Goal: Task Accomplishment & Management: Complete application form

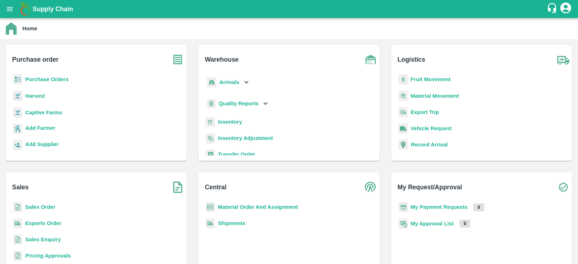
click at [48, 81] on b "Purchase Orders" at bounding box center [46, 80] width 43 height 6
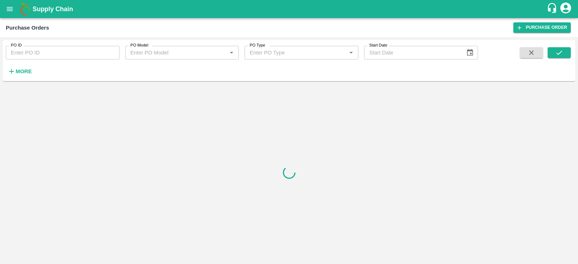
click at [23, 74] on h6 "More" at bounding box center [24, 71] width 16 height 9
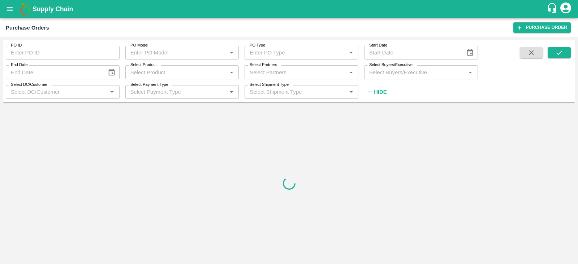
click at [400, 73] on input "Select Buyers/Executive" at bounding box center [415, 72] width 98 height 9
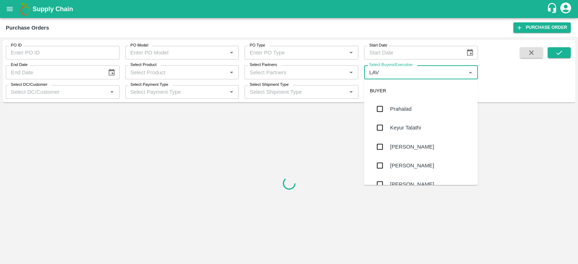
type input "LAVA"
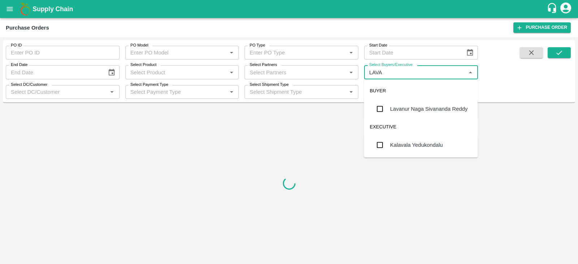
click at [397, 107] on div "Lavanur Naga Sivananda Reddy" at bounding box center [429, 109] width 78 height 8
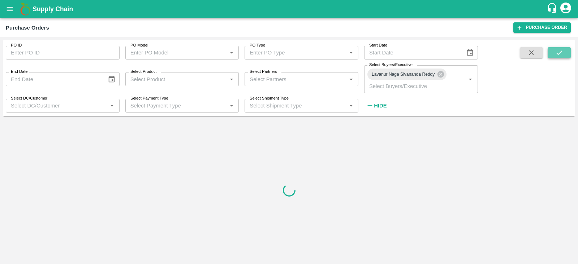
click at [562, 51] on icon "submit" at bounding box center [559, 53] width 6 height 4
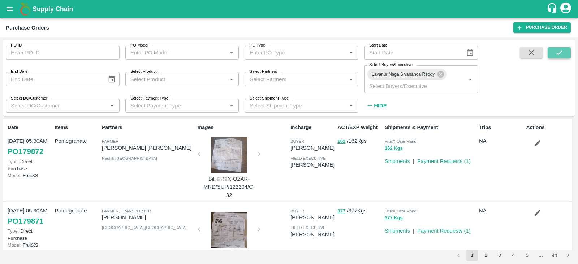
click at [562, 51] on icon "submit" at bounding box center [559, 53] width 6 height 4
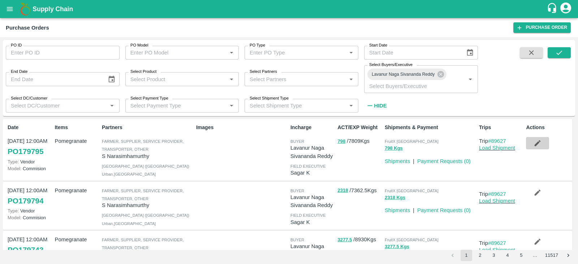
click at [537, 143] on icon "button" at bounding box center [538, 144] width 6 height 6
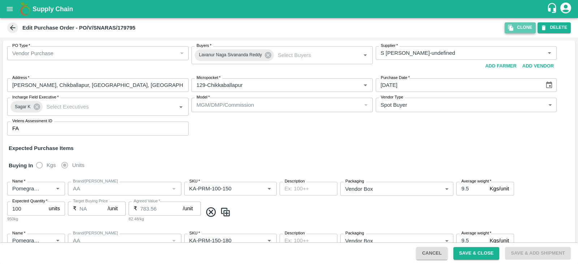
click at [517, 24] on button "Clone" at bounding box center [520, 27] width 31 height 10
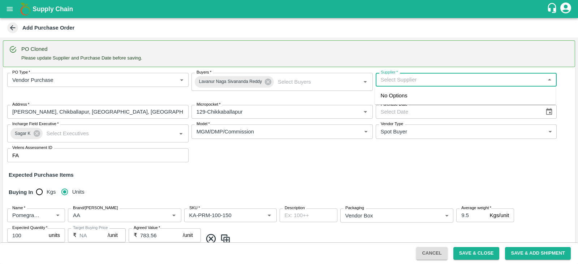
click at [427, 80] on input "Supplier   *" at bounding box center [460, 79] width 165 height 9
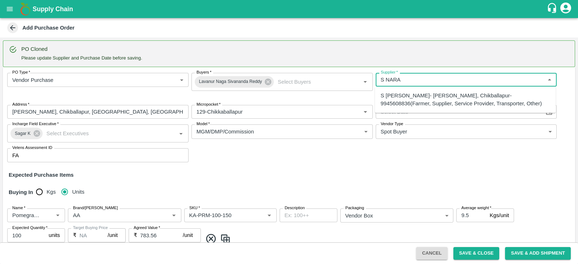
click at [426, 94] on div "S Narasimhamurthy- Jataru Hosahalli, Chikballapur-9945608836(Farmer, Supplier, …" at bounding box center [465, 100] width 169 height 16
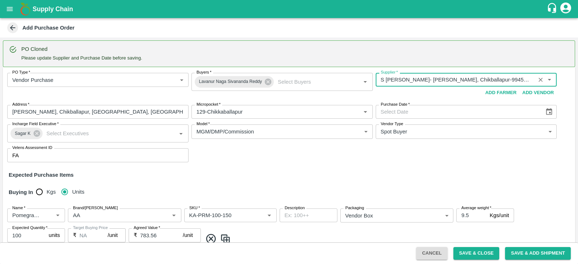
type input "S Narasimhamurthy- Jataru Hosahalli, Chikballapur-9945608836(Farmer, Supplier, …"
click at [547, 116] on button "Choose date" at bounding box center [549, 112] width 14 height 14
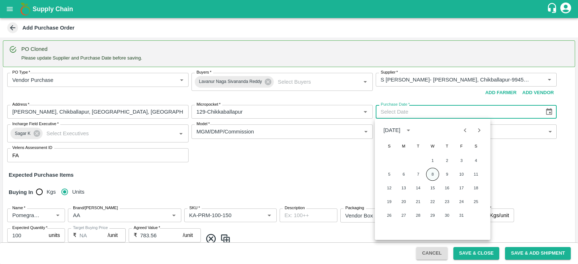
click at [429, 174] on button "8" at bounding box center [432, 174] width 13 height 13
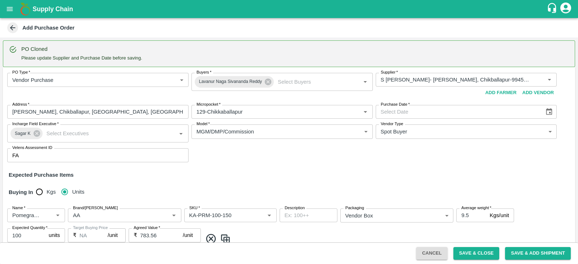
type input "08/10/2025"
click at [137, 212] on input "Brand/Marka" at bounding box center [114, 215] width 88 height 9
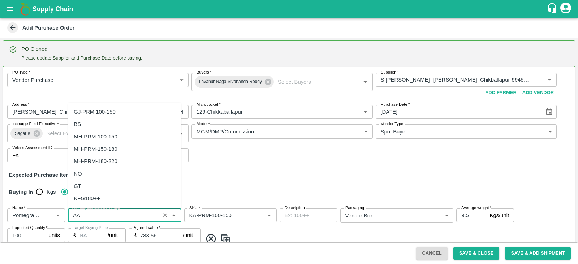
click at [137, 212] on input "Brand/Marka" at bounding box center [114, 215] width 88 height 9
click at [109, 121] on div "SR" at bounding box center [124, 124] width 113 height 12
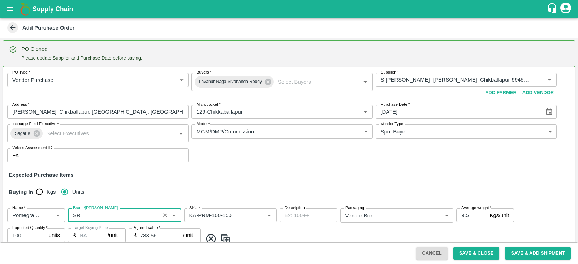
scroll to position [114, 0]
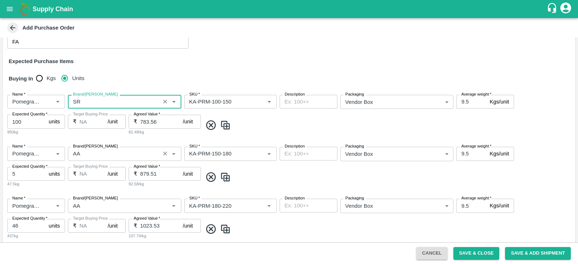
type input "SR"
click at [86, 152] on input "Brand/Marka" at bounding box center [114, 153] width 88 height 9
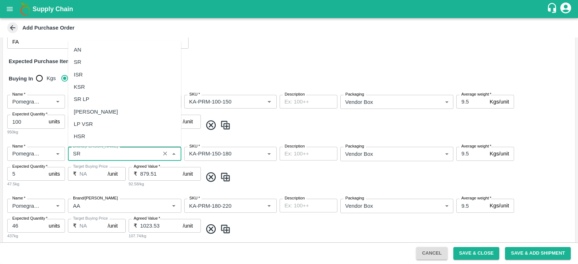
click at [111, 63] on div "SR" at bounding box center [124, 62] width 113 height 12
type input "SR"
click at [93, 208] on input "Brand/Marka" at bounding box center [114, 205] width 88 height 9
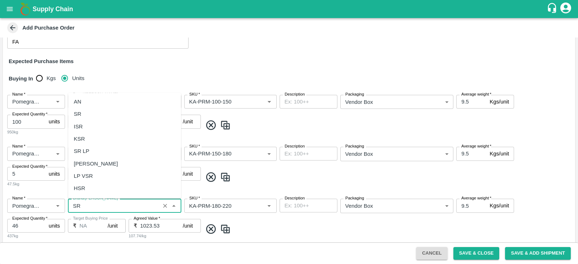
click at [103, 117] on div "SR" at bounding box center [124, 114] width 113 height 12
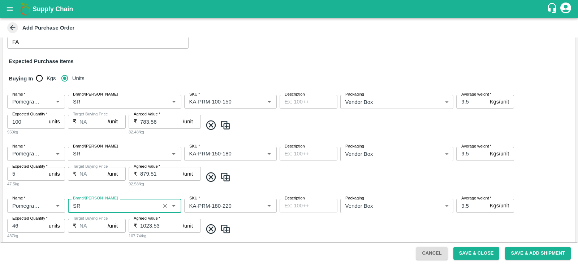
scroll to position [222, 0]
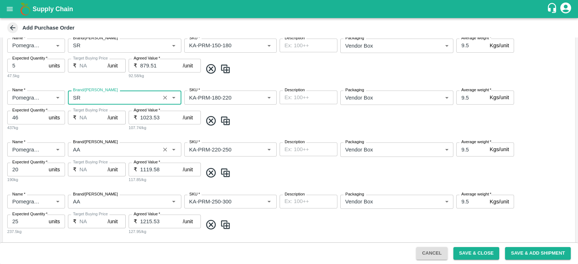
type input "SR"
click at [94, 148] on input "Brand/Marka" at bounding box center [114, 149] width 88 height 9
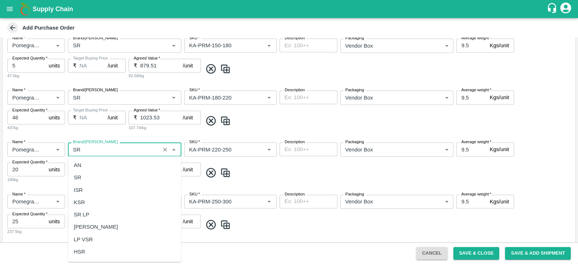
click at [87, 180] on div "SR" at bounding box center [124, 178] width 113 height 12
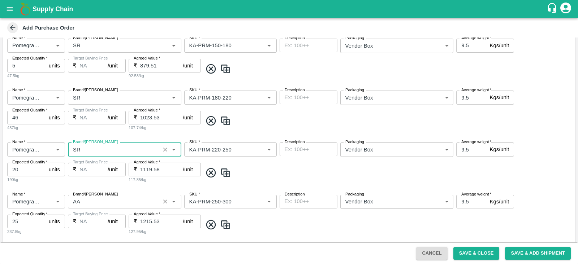
type input "SR"
click at [82, 202] on input "Brand/Marka" at bounding box center [114, 201] width 88 height 9
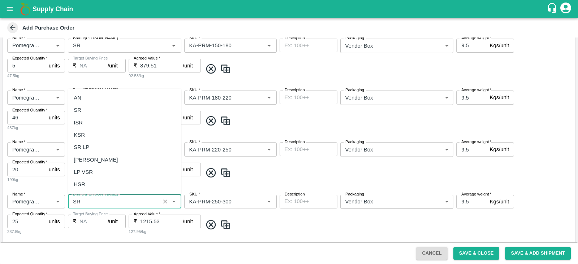
click at [110, 106] on div "SR" at bounding box center [124, 110] width 113 height 12
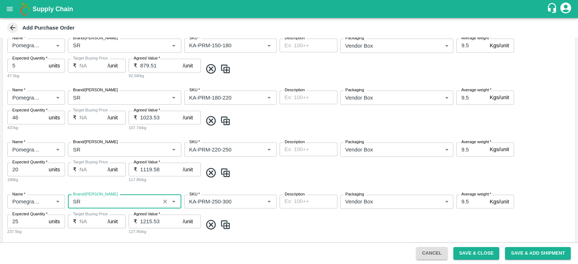
scroll to position [389, 0]
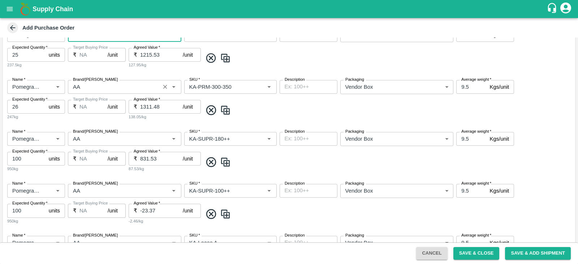
type input "SR"
click at [93, 90] on input "Brand/Marka" at bounding box center [114, 86] width 88 height 9
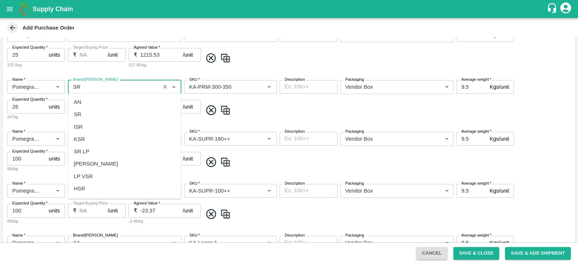
click at [92, 112] on div "SR" at bounding box center [124, 115] width 113 height 12
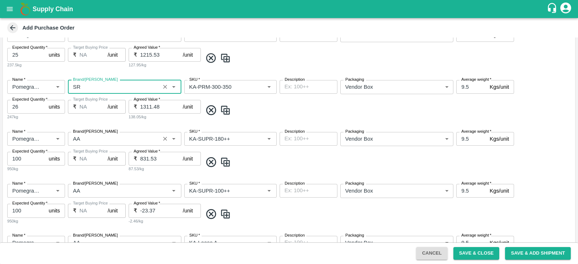
type input "SR"
click at [90, 141] on input "Brand/Marka" at bounding box center [114, 138] width 88 height 9
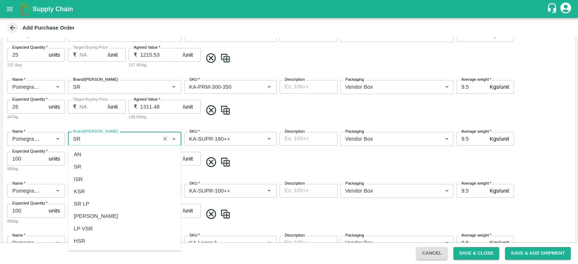
click at [91, 167] on div "SR" at bounding box center [124, 167] width 113 height 12
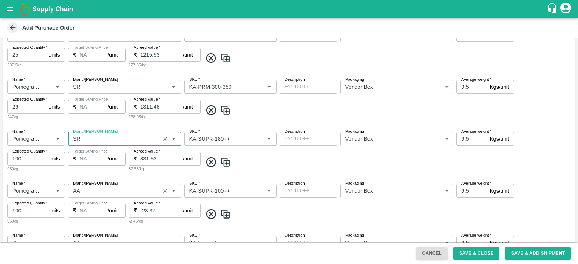
type input "SR"
click at [88, 187] on input "Brand/Marka" at bounding box center [114, 190] width 88 height 9
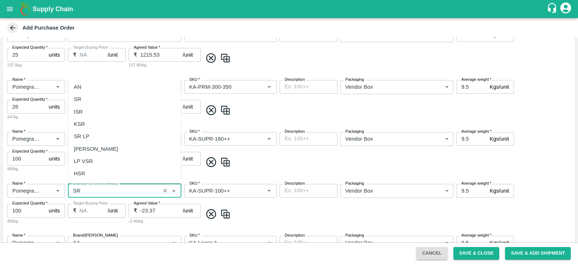
click at [107, 98] on div "SR" at bounding box center [124, 99] width 113 height 12
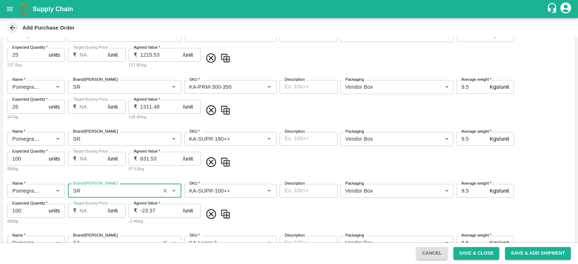
scroll to position [451, 0]
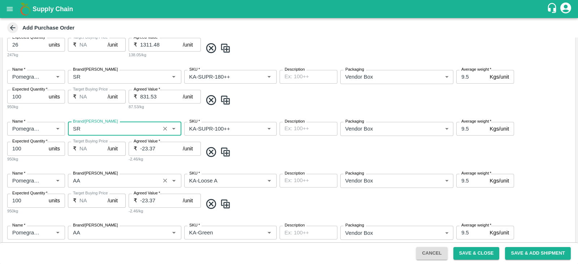
type input "SR"
click at [90, 181] on input "Brand/Marka" at bounding box center [114, 180] width 88 height 9
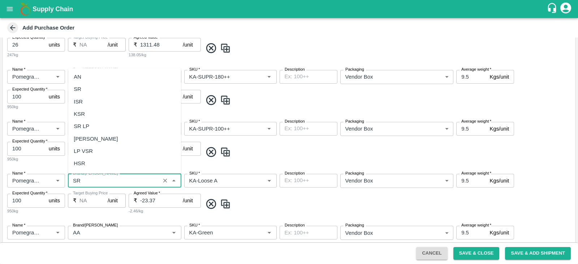
scroll to position [0, 0]
click at [82, 88] on div "SR" at bounding box center [124, 89] width 113 height 12
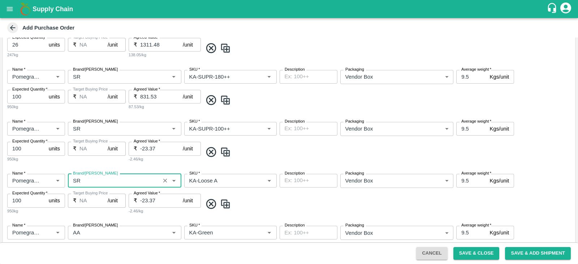
scroll to position [582, 0]
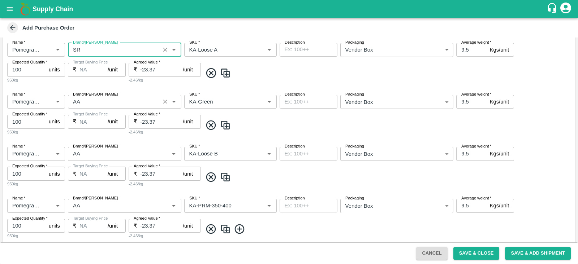
type input "SR"
click at [84, 98] on input "Brand/Marka" at bounding box center [114, 101] width 88 height 9
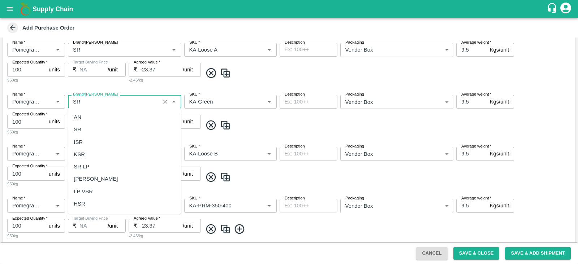
scroll to position [0, 0]
click at [82, 129] on div "SR" at bounding box center [124, 130] width 113 height 12
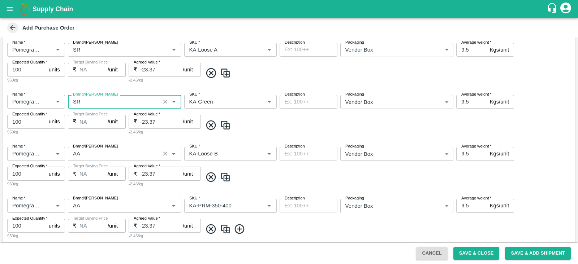
scroll to position [620, 0]
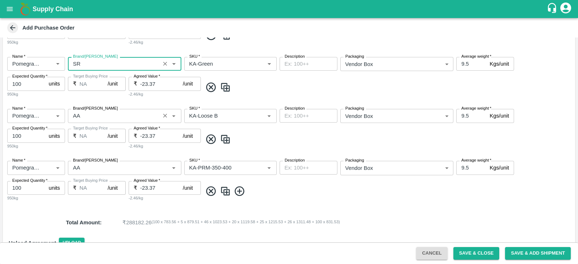
type input "SR"
click at [87, 118] on input "Brand/Marka" at bounding box center [114, 115] width 88 height 9
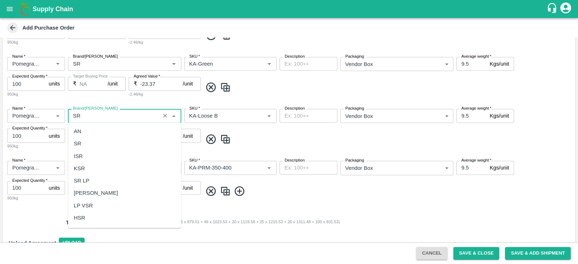
scroll to position [0, 0]
click at [88, 142] on div "SR" at bounding box center [124, 144] width 113 height 12
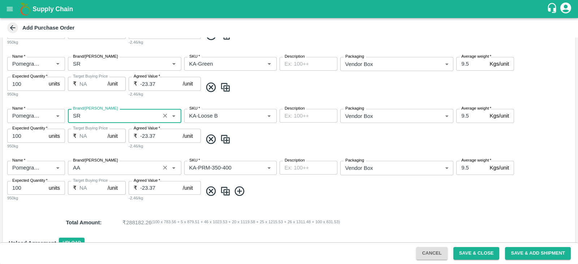
type input "SR"
click at [88, 167] on input "Brand/Marka" at bounding box center [114, 167] width 88 height 9
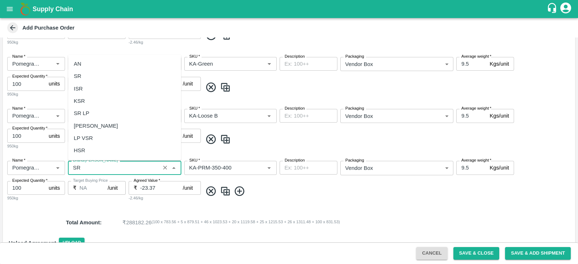
click at [108, 74] on div "SR" at bounding box center [124, 76] width 113 height 12
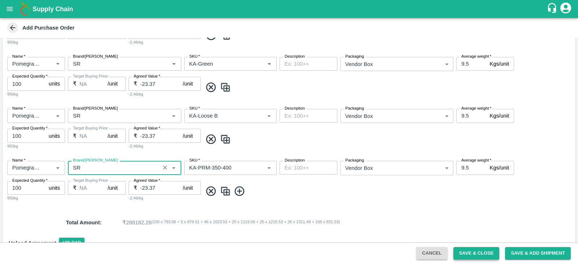
type input "SR"
click at [477, 254] on button "Save & Close" at bounding box center [476, 253] width 46 height 13
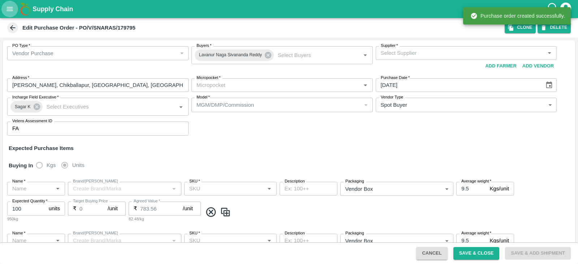
click at [11, 14] on button "open drawer" at bounding box center [9, 9] width 17 height 17
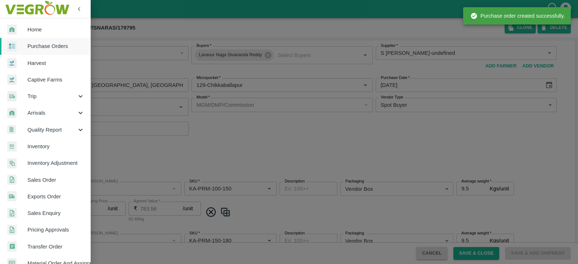
type input "S Narasimhamurthy-undefined"
type input "129-Chikkaballapur"
type input "Pomegranate"
type input "AA"
type input "KA-PRM-100-150"
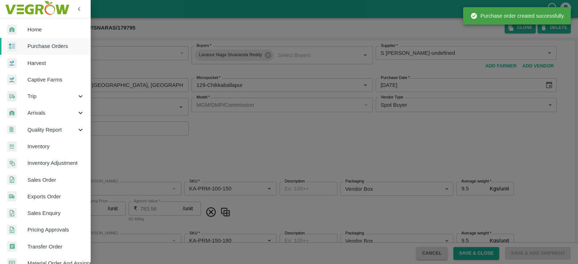
type input "NA"
type input "Pomegranate"
type input "AA"
type input "KA-PRM-150-180"
type input "NA"
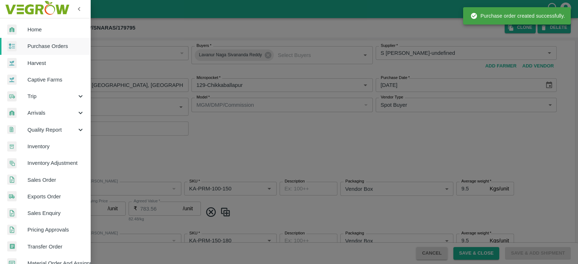
type input "Pomegranate"
type input "AA"
type input "KA-PRM-180-220"
type input "NA"
type input "Pomegranate"
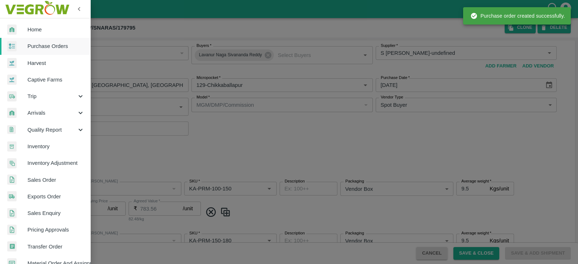
type input "AA"
type input "KA-PRM-220-250"
type input "NA"
type input "Pomegranate"
type input "AA"
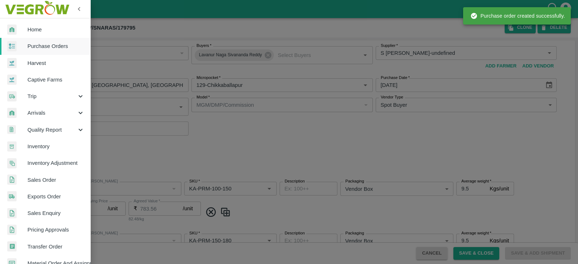
type input "KA-PRM-250-300"
type input "NA"
type input "Pomegranate"
type input "AA"
type input "KA-PRM-300-350"
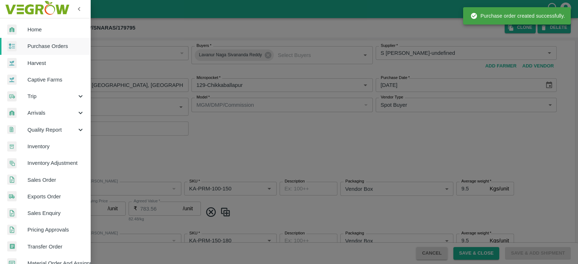
type input "NA"
type input "Pomegranate"
type input "AA"
type input "KA-SUPR-180++"
type input "NA"
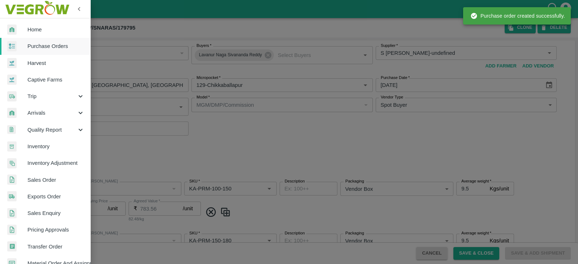
type input "Pomegranate"
type input "AA"
type input "KA-SUPR-100++"
type input "NA"
type input "Pomegranate"
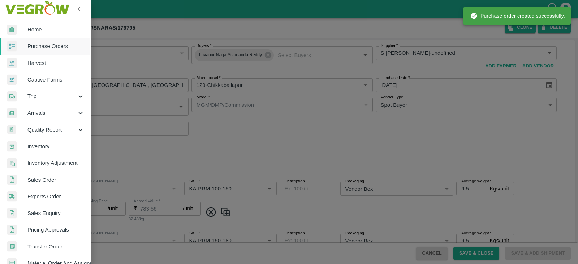
type input "AA"
type input "KA-Loose A"
type input "NA"
type input "Pomegranate"
type input "AA"
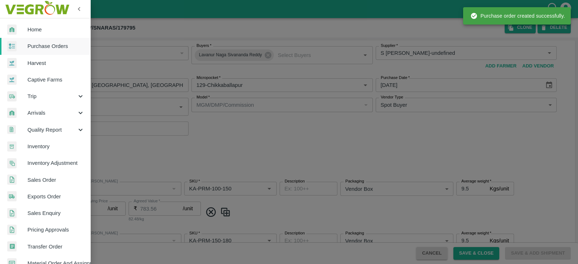
type input "KA-Green"
type input "NA"
type input "Pomegranate"
type input "AA"
type input "KA-Loose B"
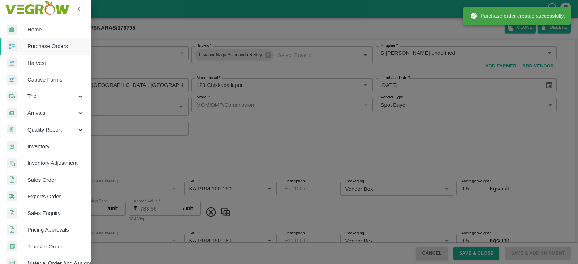
type input "NA"
type input "Pomegranate"
type input "AA"
type input "KA-PRM-350-400"
type input "NA"
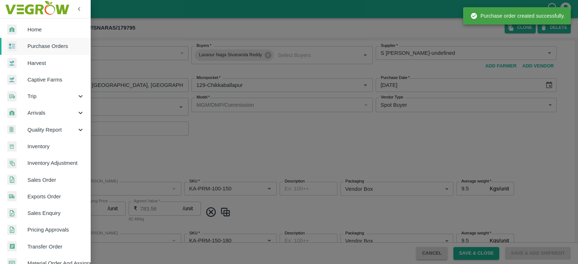
drag, startPoint x: 11, startPoint y: 14, endPoint x: 47, endPoint y: 49, distance: 50.1
click at [47, 49] on span "Purchase Orders" at bounding box center [55, 46] width 57 height 8
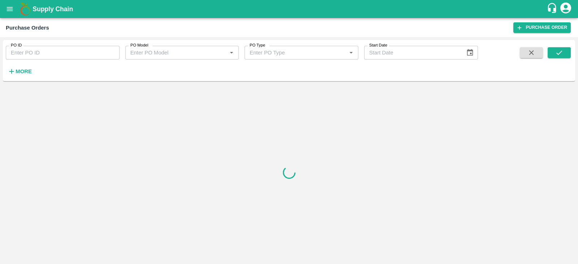
click at [22, 69] on strong "More" at bounding box center [24, 72] width 16 height 6
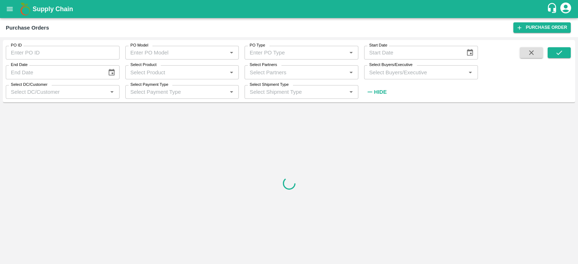
click at [426, 72] on input "Select Buyers/Executive" at bounding box center [415, 72] width 98 height 9
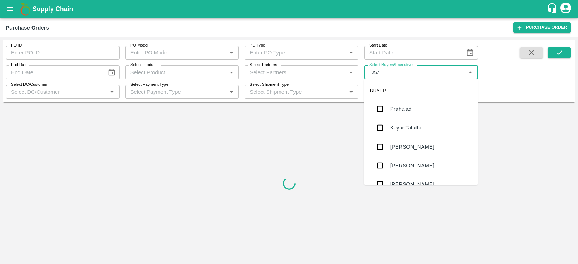
type input "LAVA"
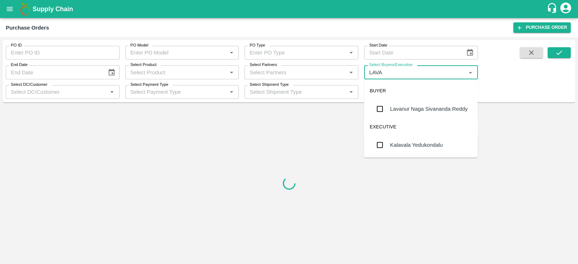
click at [427, 110] on div "Lavanur Naga Sivananda Reddy" at bounding box center [429, 109] width 78 height 8
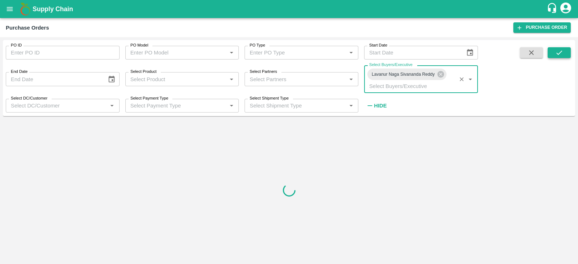
click at [560, 49] on icon "submit" at bounding box center [559, 53] width 8 height 8
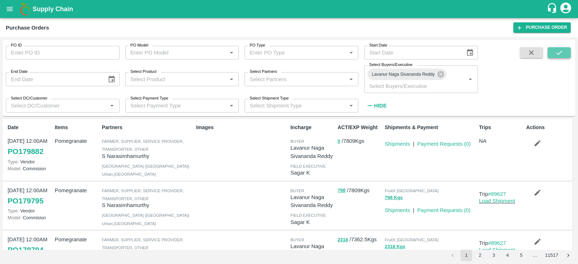
click at [564, 53] on button "submit" at bounding box center [559, 52] width 23 height 11
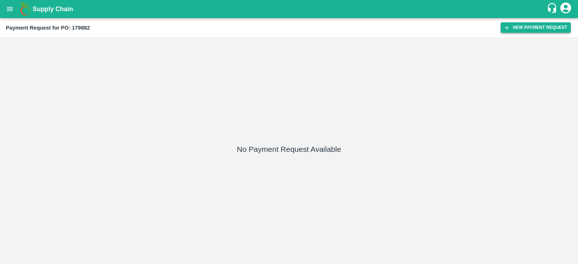
click at [527, 27] on button "New Payment Request" at bounding box center [536, 27] width 70 height 10
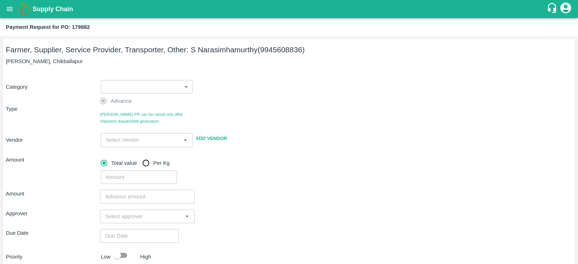
click at [121, 85] on body "Supply Chain Payment Request for PO: 179882 Farmer, Supplier, Service Provider,…" at bounding box center [289, 132] width 578 height 264
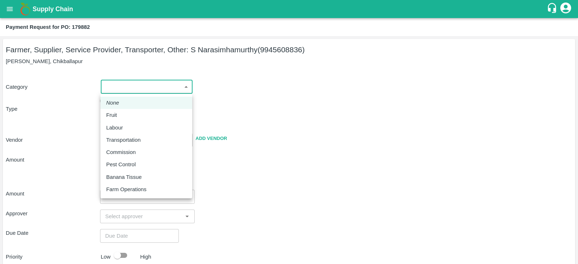
click at [139, 113] on div "Fruit" at bounding box center [146, 115] width 80 height 8
type input "1"
type input "S Narasimhamurthy - 9945608836(Farmer, Supplier, Service Provider, Transporter,…"
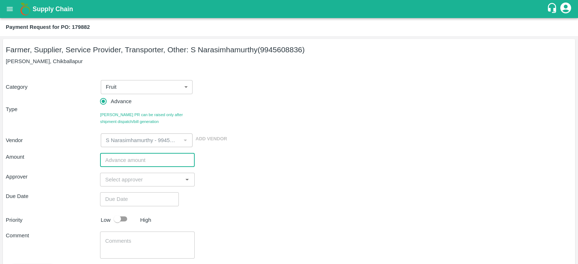
click at [148, 155] on input "number" at bounding box center [147, 160] width 94 height 14
type input "600000"
click at [140, 182] on input "input" at bounding box center [141, 179] width 78 height 9
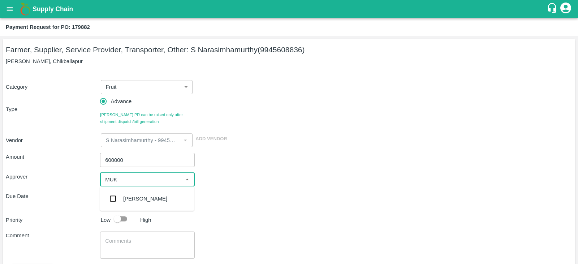
type input "MUKU"
click at [134, 190] on div "[PERSON_NAME]" at bounding box center [147, 199] width 94 height 19
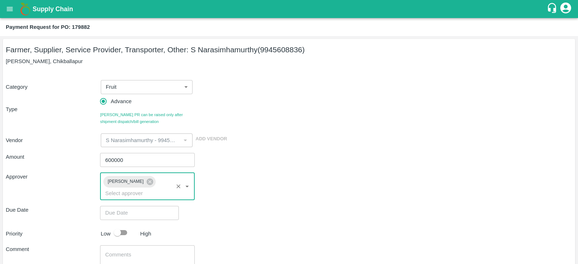
type input "DD/MM/YYYY hh:mm aa"
click at [135, 206] on input "DD/MM/YYYY hh:mm aa" at bounding box center [137, 213] width 74 height 14
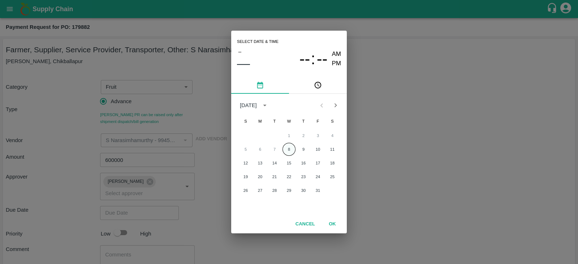
click at [289, 146] on button "8" at bounding box center [289, 149] width 13 height 13
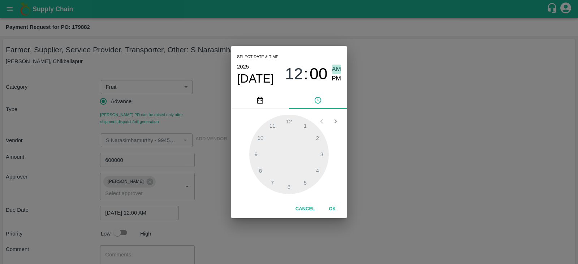
click at [336, 73] on span "AM" at bounding box center [336, 70] width 9 height 10
click at [336, 81] on span "PM" at bounding box center [336, 79] width 9 height 10
type input "[DATE] 12:00 PM"
click at [332, 207] on button "OK" at bounding box center [332, 209] width 23 height 13
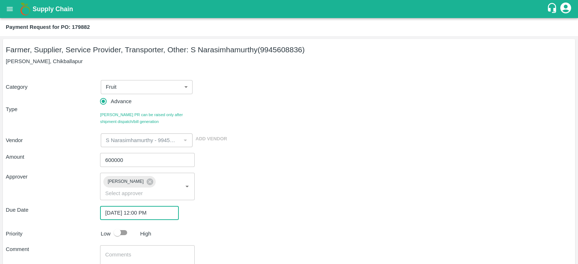
click at [128, 226] on input "checkbox" at bounding box center [117, 233] width 41 height 14
checkbox input "true"
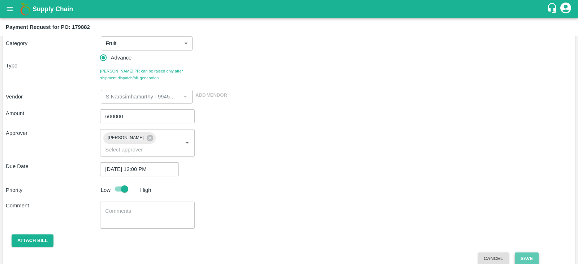
click at [530, 253] on button "Save" at bounding box center [527, 259] width 24 height 13
